Goal: Obtain resource: Download file/media

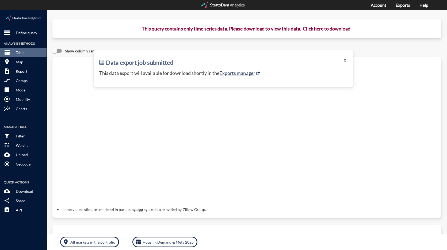
click button "X"
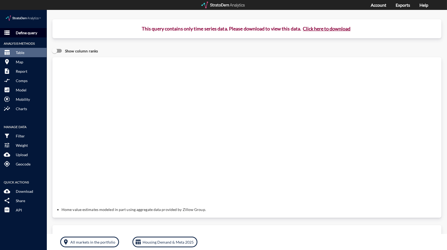
click p "Define query"
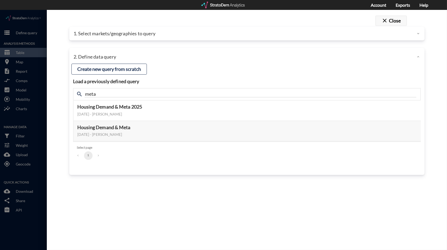
click button "close Close"
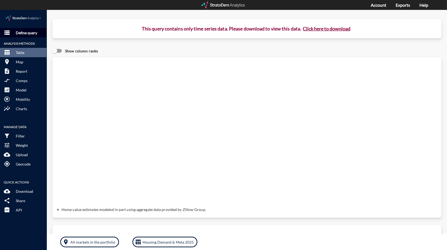
click p "Define query"
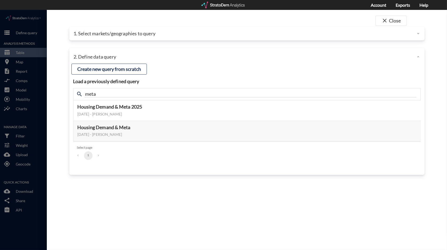
click div "1. Select markets/geographies to query"
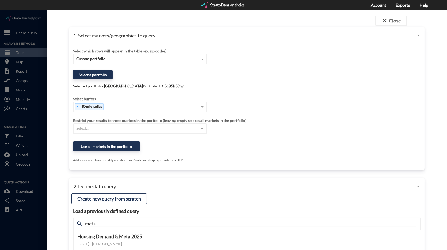
click div "Custom portfolio"
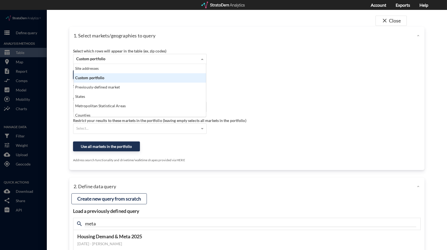
scroll to position [48, 129]
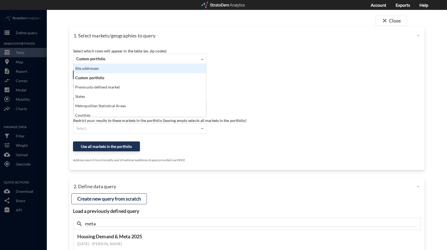
click div "Site addresses"
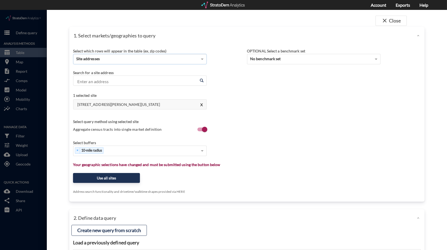
click input "Enter an address"
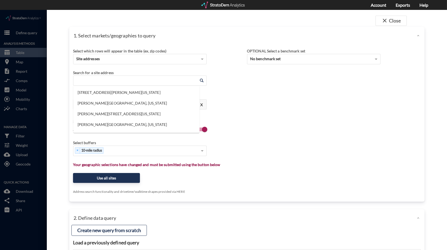
paste input "[STREET_ADDRESS]"
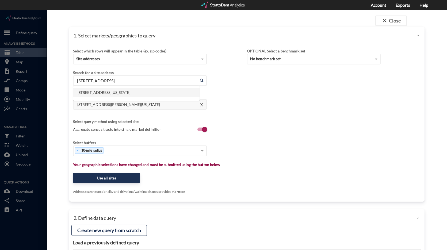
click li "[STREET_ADDRESS][US_STATE]"
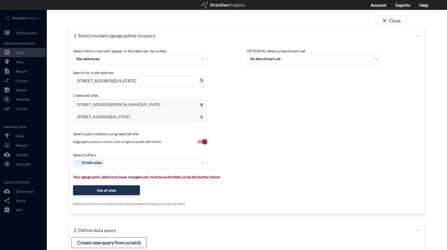
type input "[STREET_ADDRESS][US_STATE]"
click button "X"
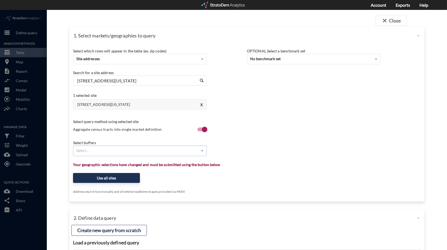
type input "1"
type input "3"
type input "5"
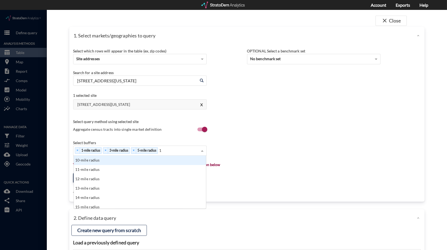
type input "10"
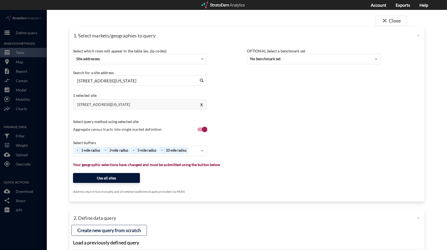
click button "Use all sites"
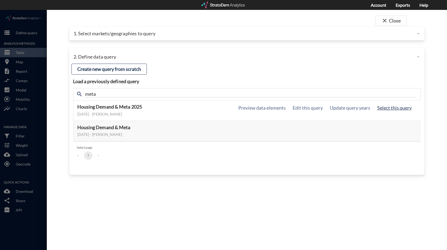
click button "Select this query"
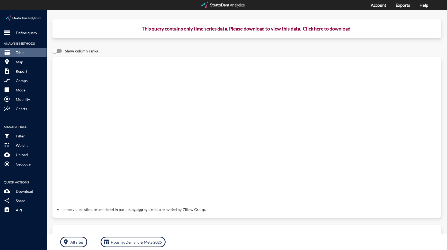
click button "Click here to download"
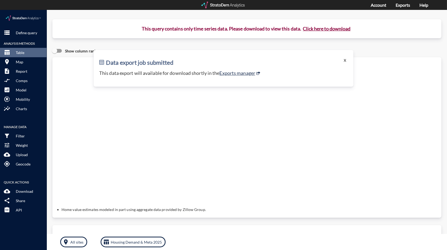
click button "X"
click p "Define query"
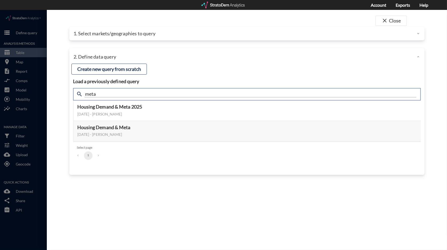
drag, startPoint x: 110, startPoint y: 85, endPoint x: 65, endPoint y: 83, distance: 45.2
click div "close Close 1. Select markets/geographies to query Select which rows will appea…"
type input "active adult"
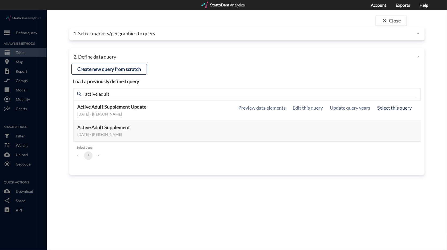
click button "Select this query"
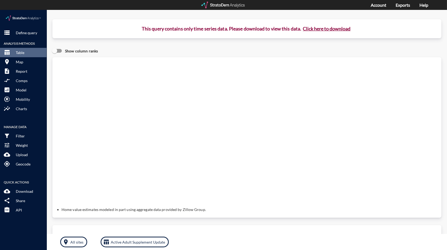
click button "Click here to download"
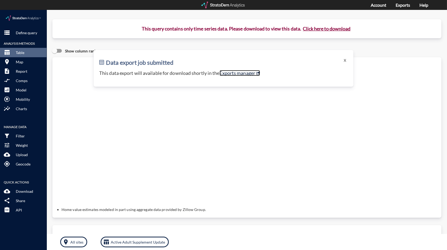
click link "Exports manager"
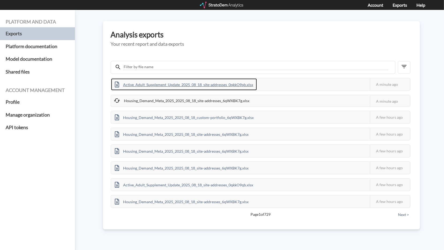
click at [215, 83] on div "Active_Adult_Supplement_Update_2025_08_18_site-addresses_0qkkO9qb.xlsx" at bounding box center [184, 84] width 146 height 12
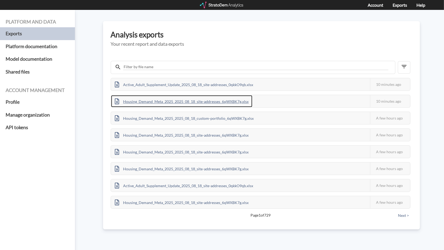
click at [167, 102] on div "Housing_Demand_Meta_2025_2025_08_18_site-addresses_6qWXBK7g.xlsx" at bounding box center [181, 101] width 141 height 12
